Goal: Transaction & Acquisition: Book appointment/travel/reservation

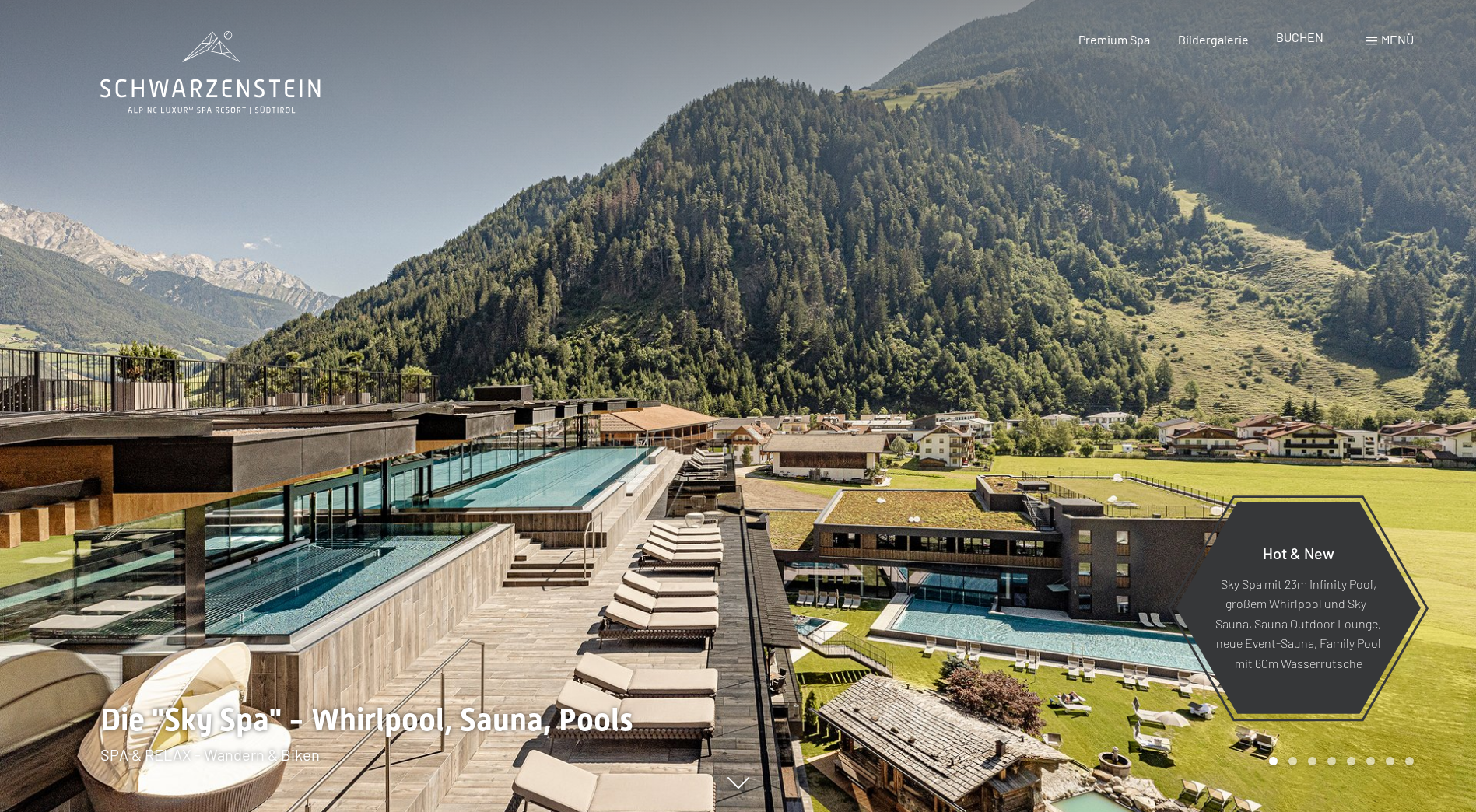
click at [1303, 41] on span "BUCHEN" at bounding box center [1300, 37] width 48 height 15
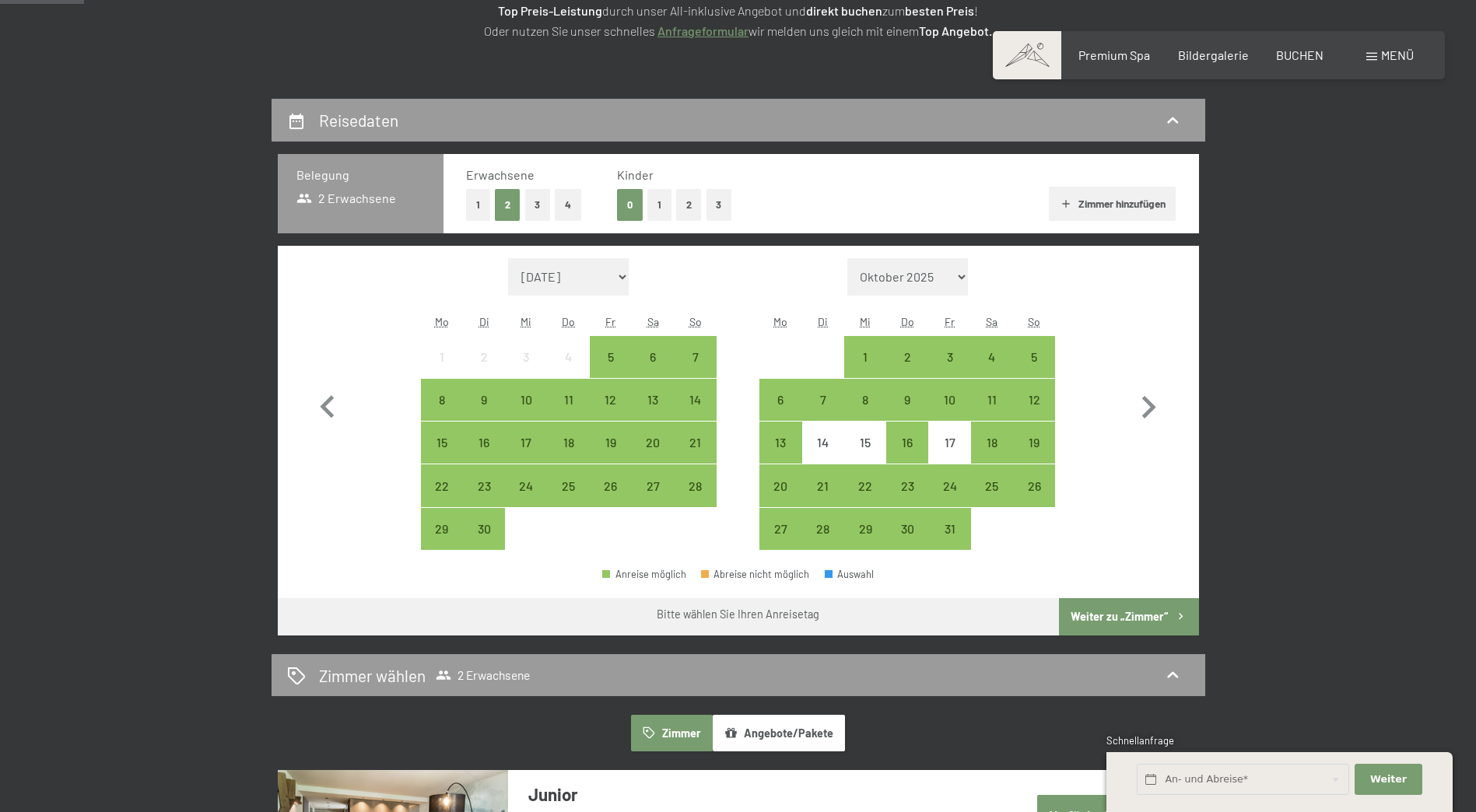
scroll to position [311, 0]
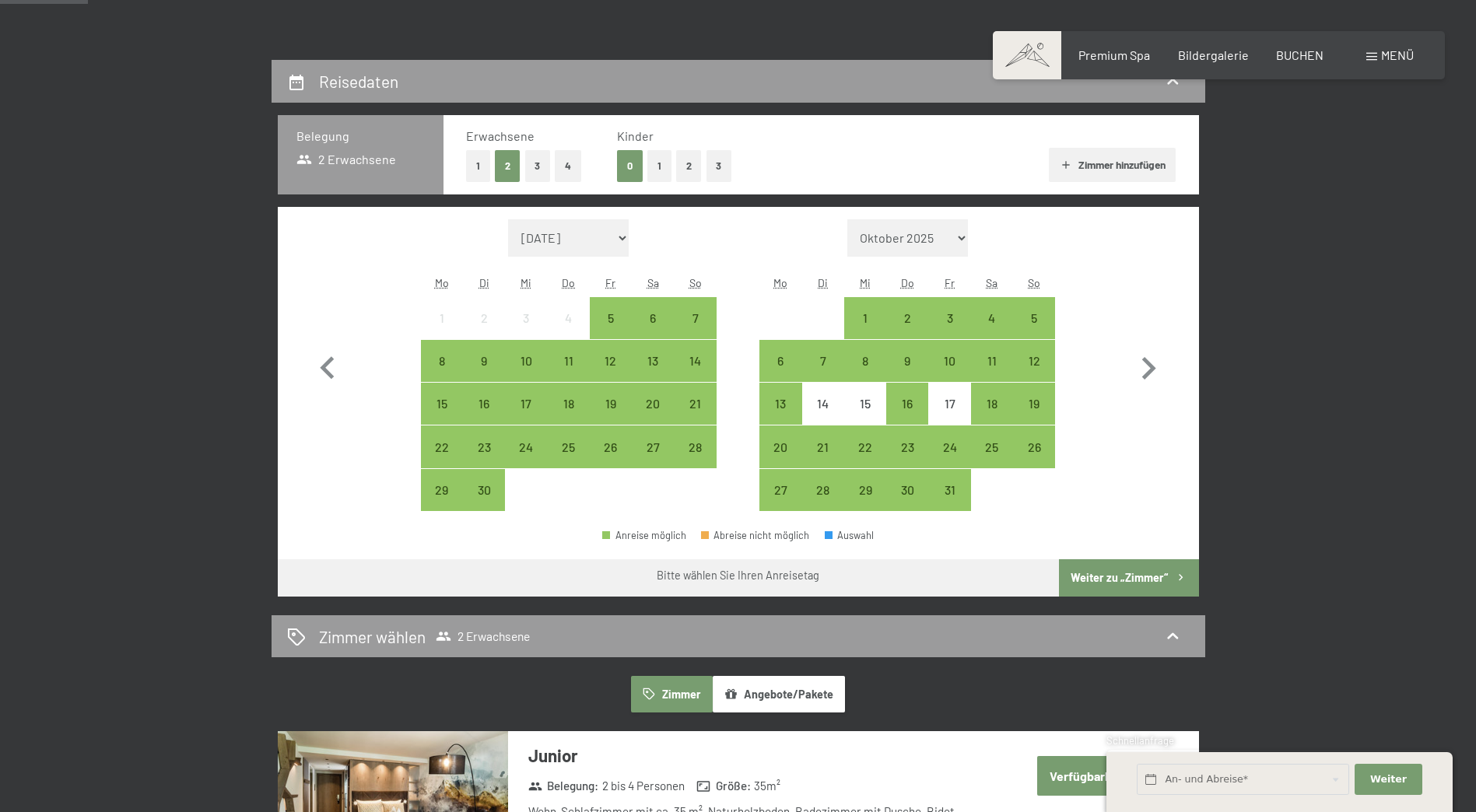
click at [658, 164] on button "1" at bounding box center [659, 166] width 24 height 32
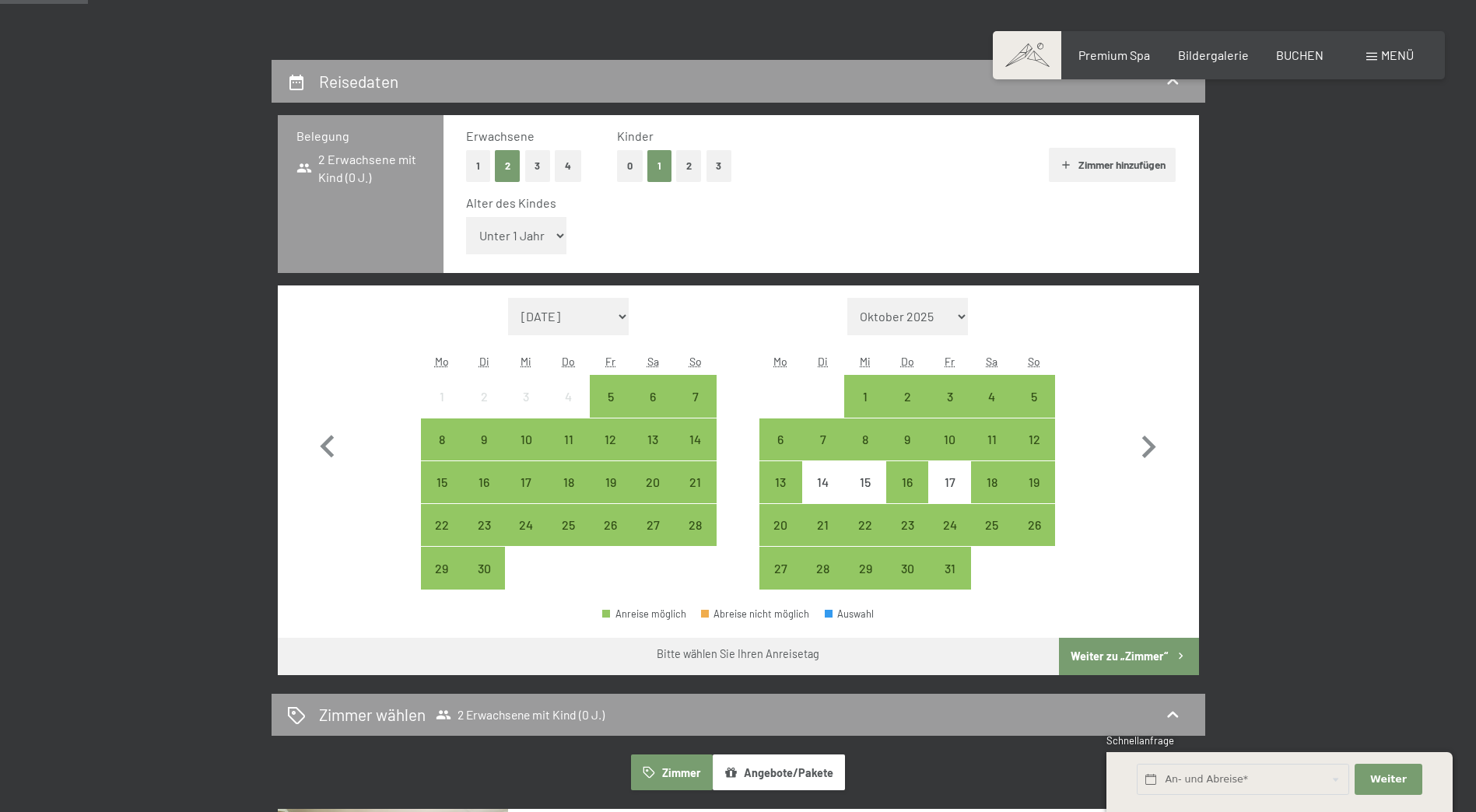
click at [558, 232] on select "Unter 1 Jahr 1 Jahr 2 Jahre 3 Jahre 4 Jahre 5 Jahre 6 Jahre 7 Jahre 8 Jahre 9 J…" at bounding box center [516, 236] width 101 height 38
select select "14"
click at [466, 217] on select "Unter 1 Jahr 1 Jahr 2 Jahre 3 Jahre 4 Jahre 5 Jahre 6 Jahre 7 Jahre 8 Jahre 9 J…" at bounding box center [516, 236] width 101 height 38
click at [910, 526] on div "23" at bounding box center [907, 538] width 39 height 39
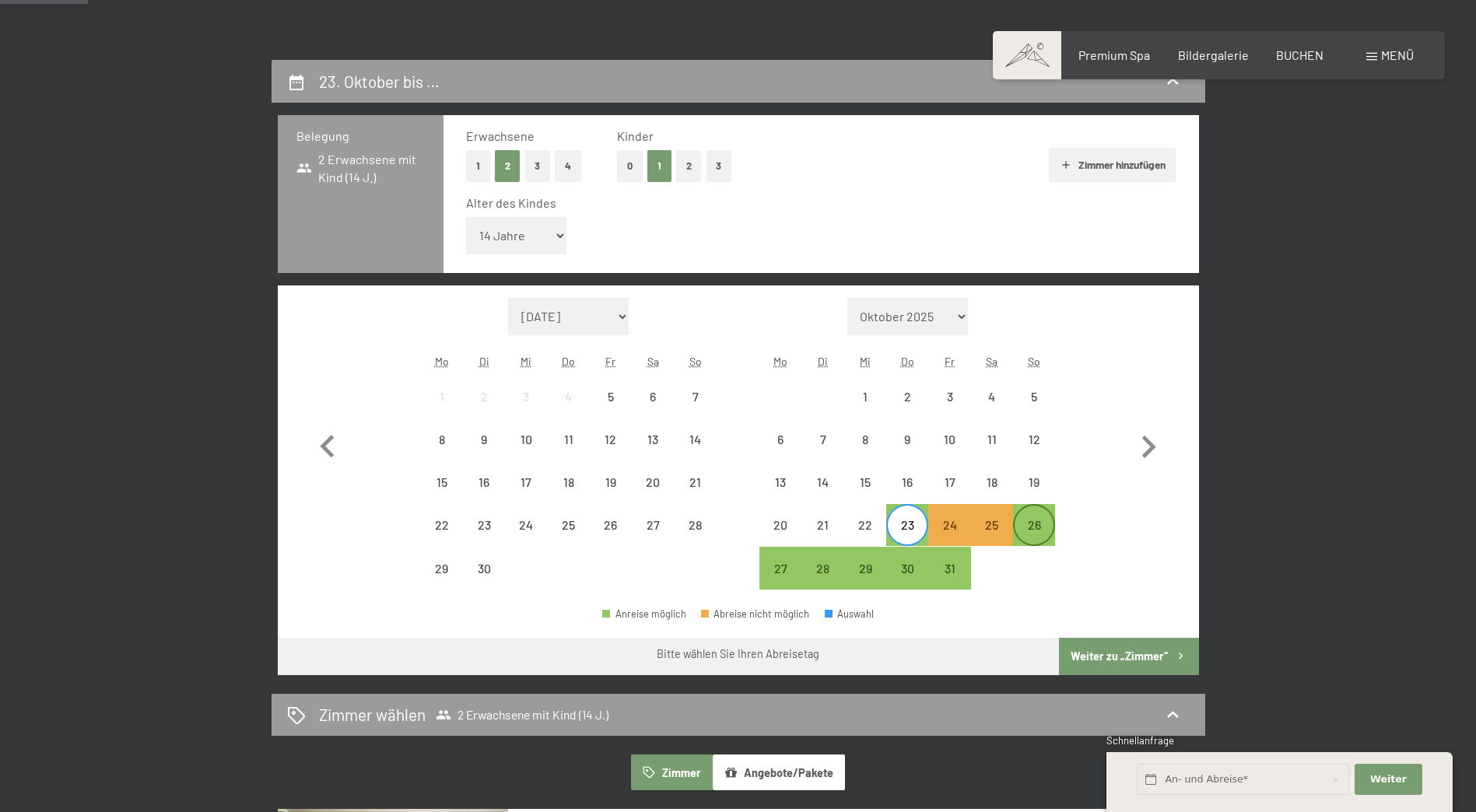
click at [1026, 528] on div "26" at bounding box center [1034, 538] width 39 height 39
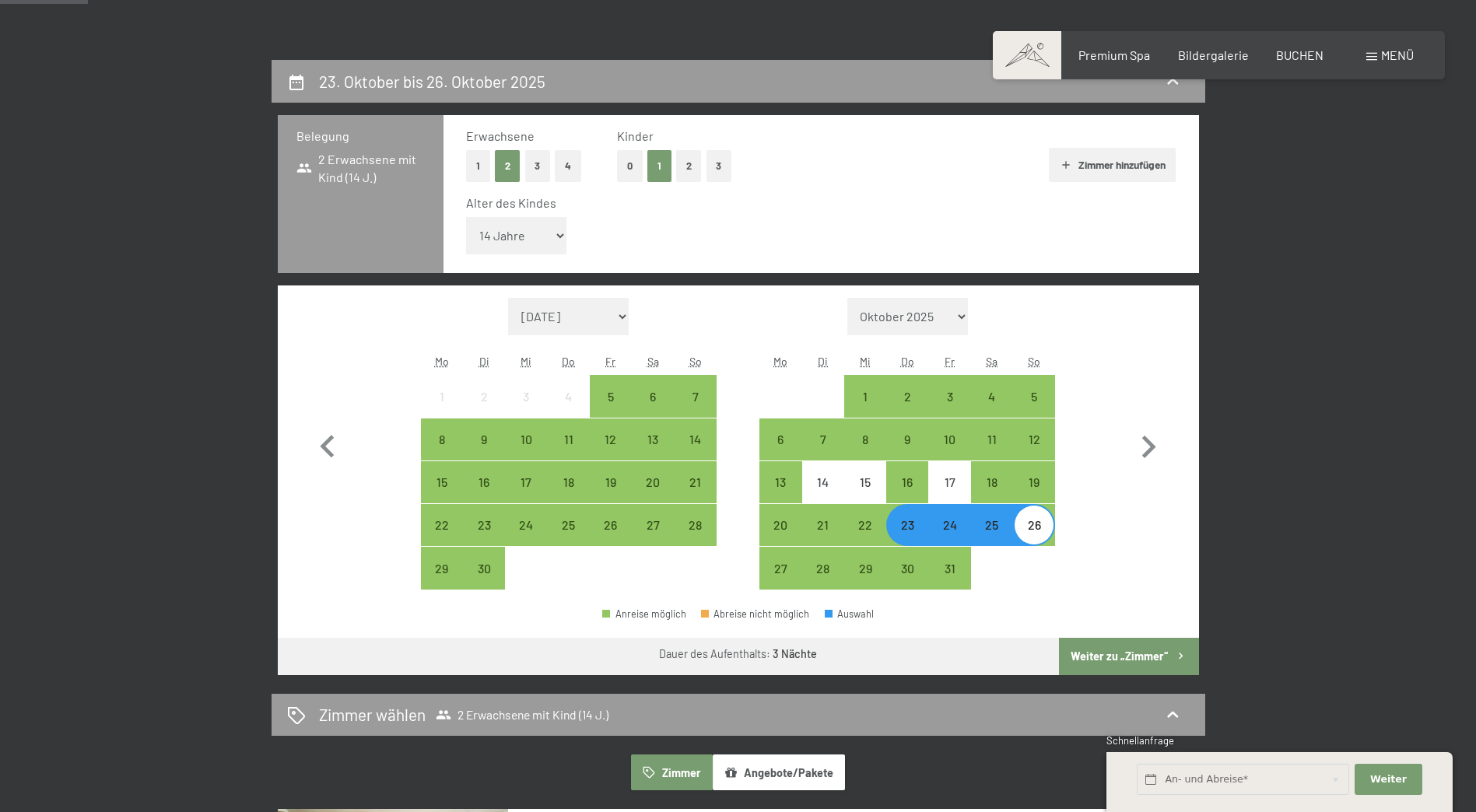
click at [1108, 652] on button "Weiter zu „Zimmer“" at bounding box center [1129, 657] width 139 height 38
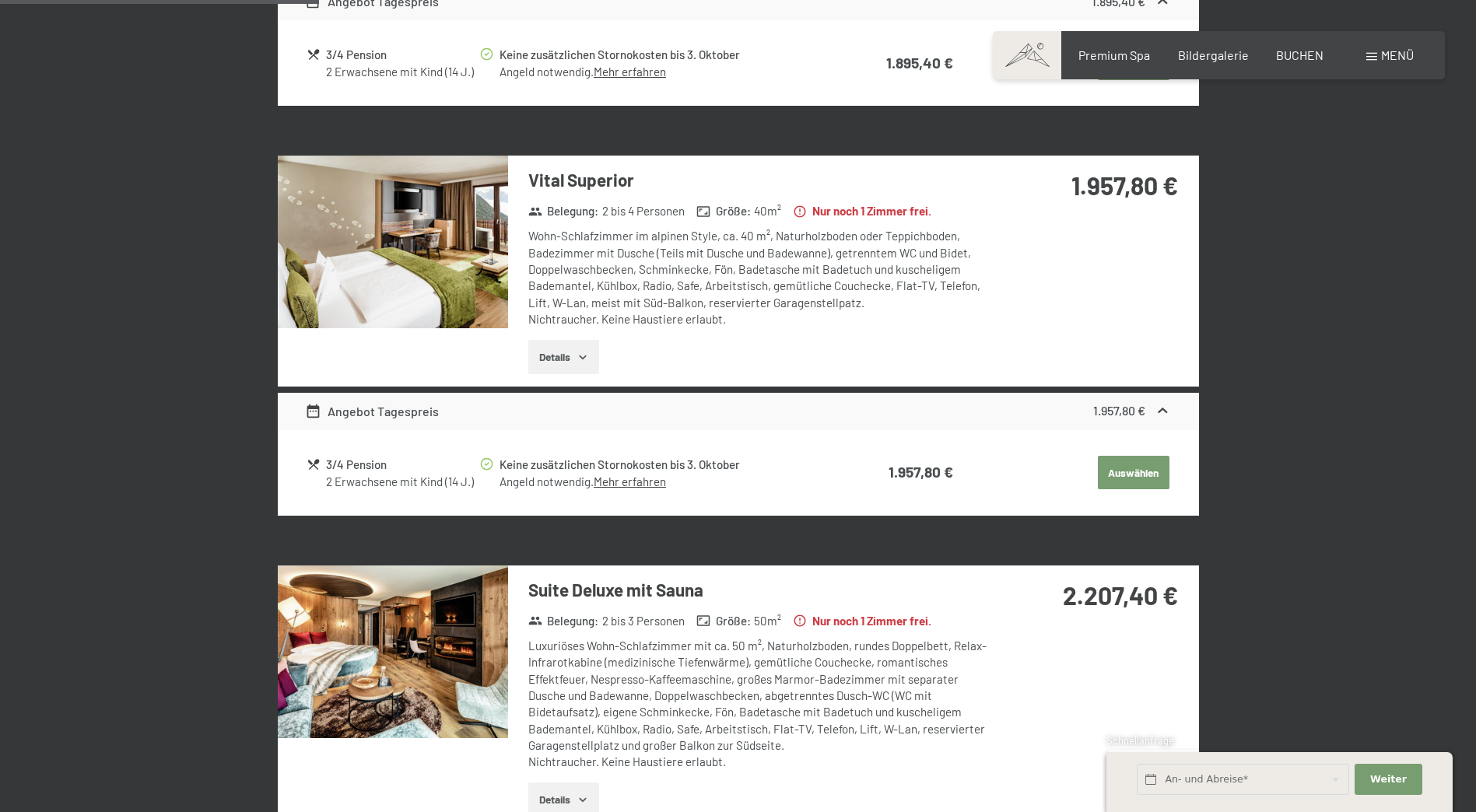
scroll to position [778, 0]
